Goal: Register for event/course

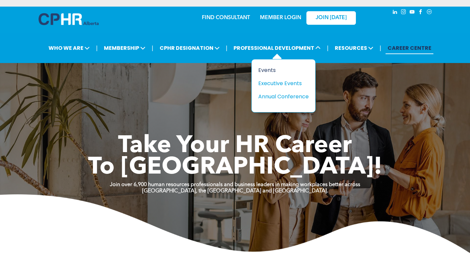
click at [266, 70] on div "Events" at bounding box center [281, 70] width 46 height 8
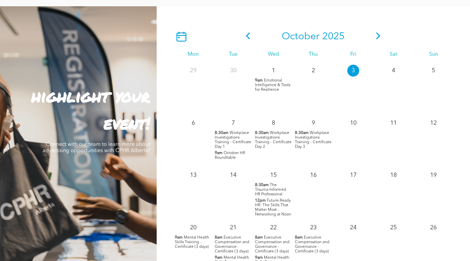
scroll to position [561, 0]
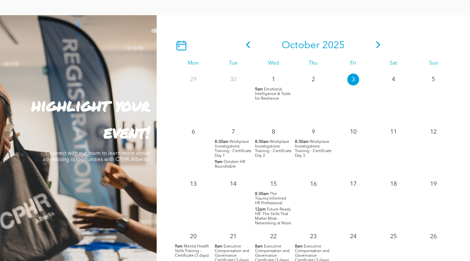
click at [378, 46] on icon at bounding box center [379, 44] width 10 height 7
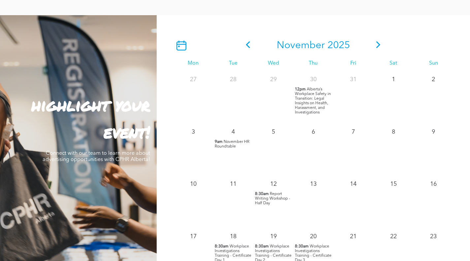
click at [232, 144] on span "November HR Roundtable" at bounding box center [232, 144] width 35 height 9
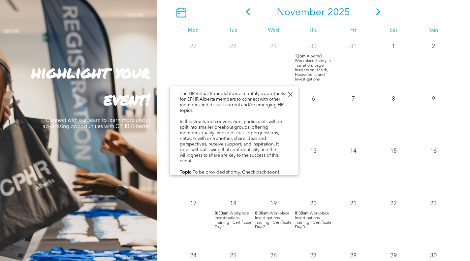
scroll to position [0, 0]
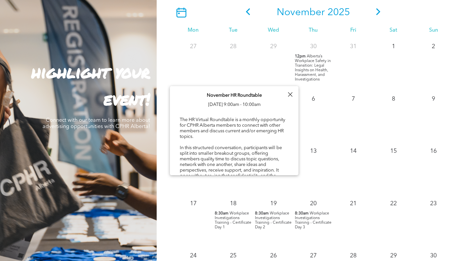
click at [290, 94] on div at bounding box center [290, 94] width 9 height 9
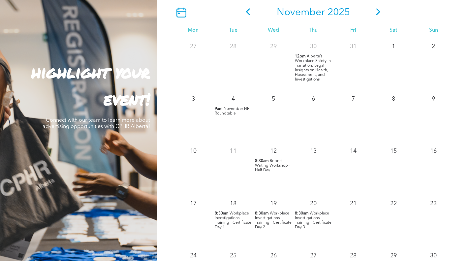
click at [378, 11] on icon at bounding box center [379, 11] width 4 height 7
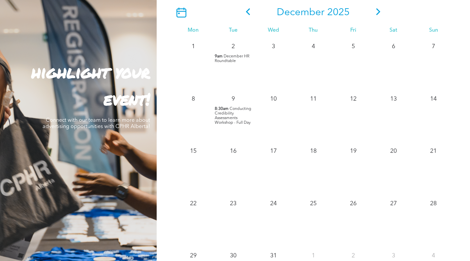
click at [230, 60] on span "December HR Roundtable" at bounding box center [232, 58] width 35 height 9
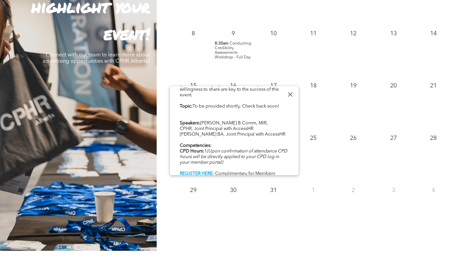
scroll to position [660, 0]
